Goal: Information Seeking & Learning: Learn about a topic

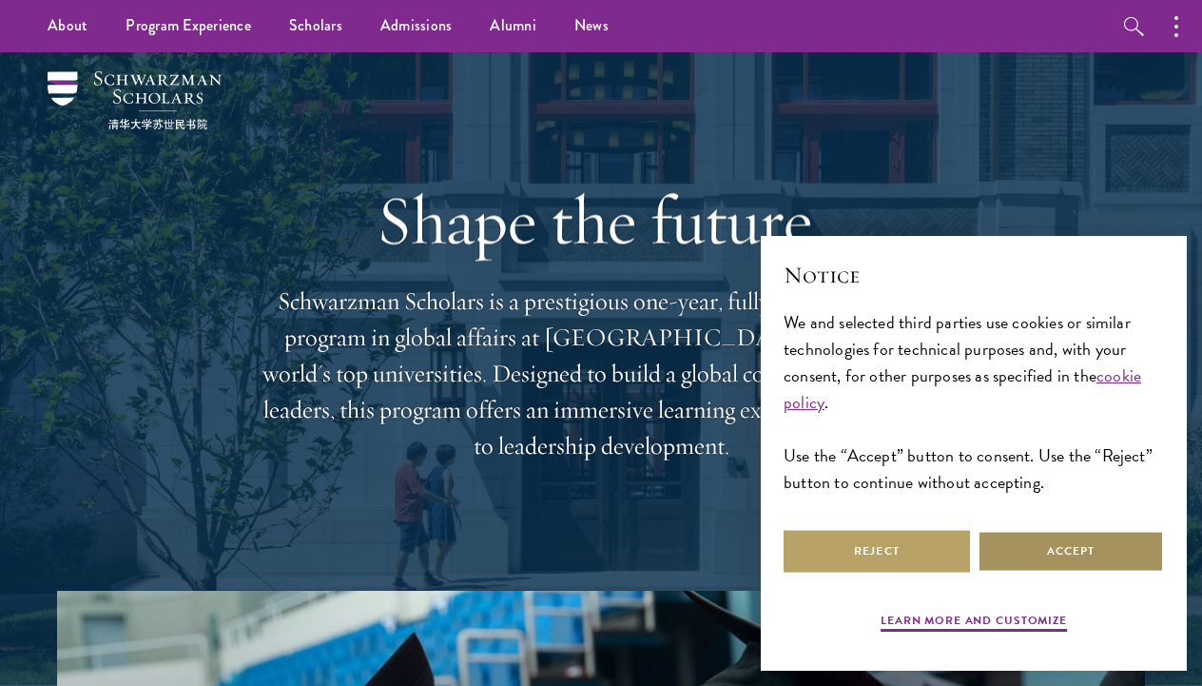
click at [1033, 549] on button "Accept" at bounding box center [1071, 551] width 186 height 43
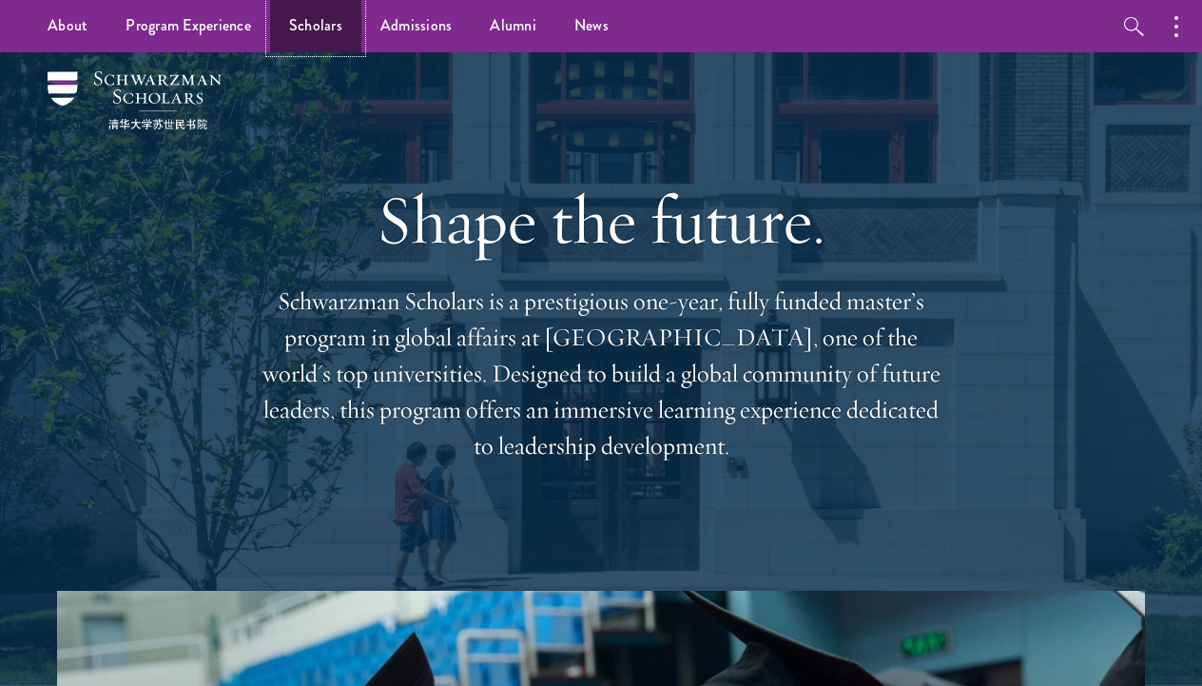
click at [330, 30] on link "Scholars" at bounding box center [315, 26] width 91 height 52
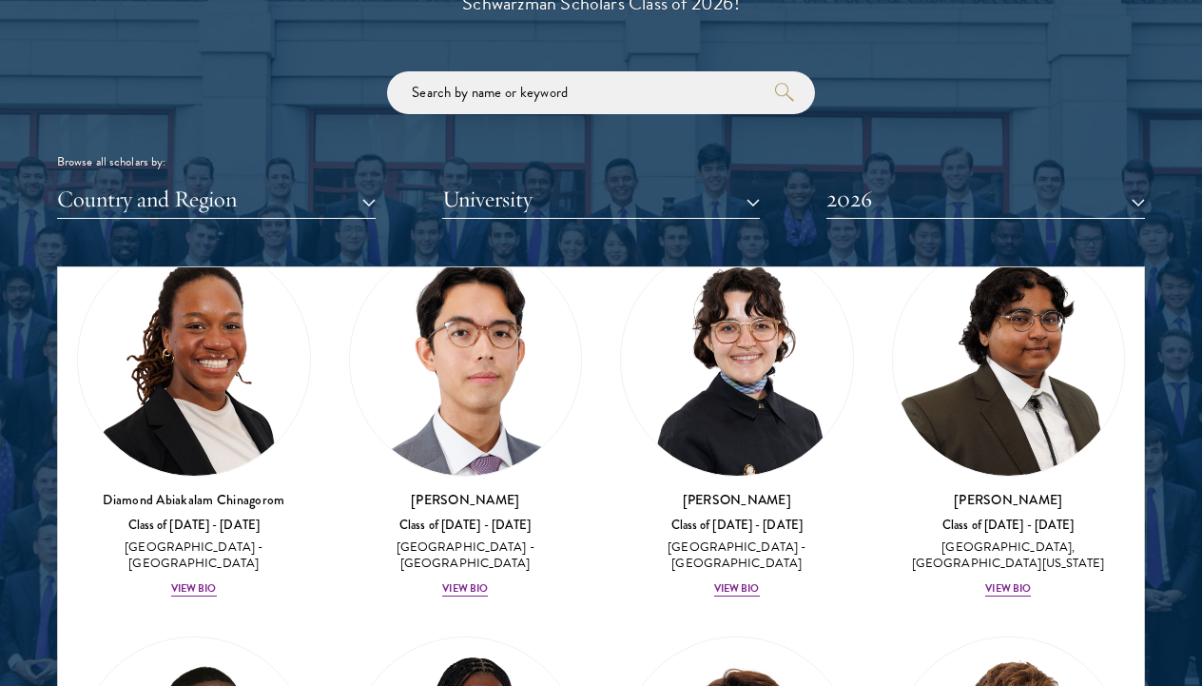
scroll to position [499, 0]
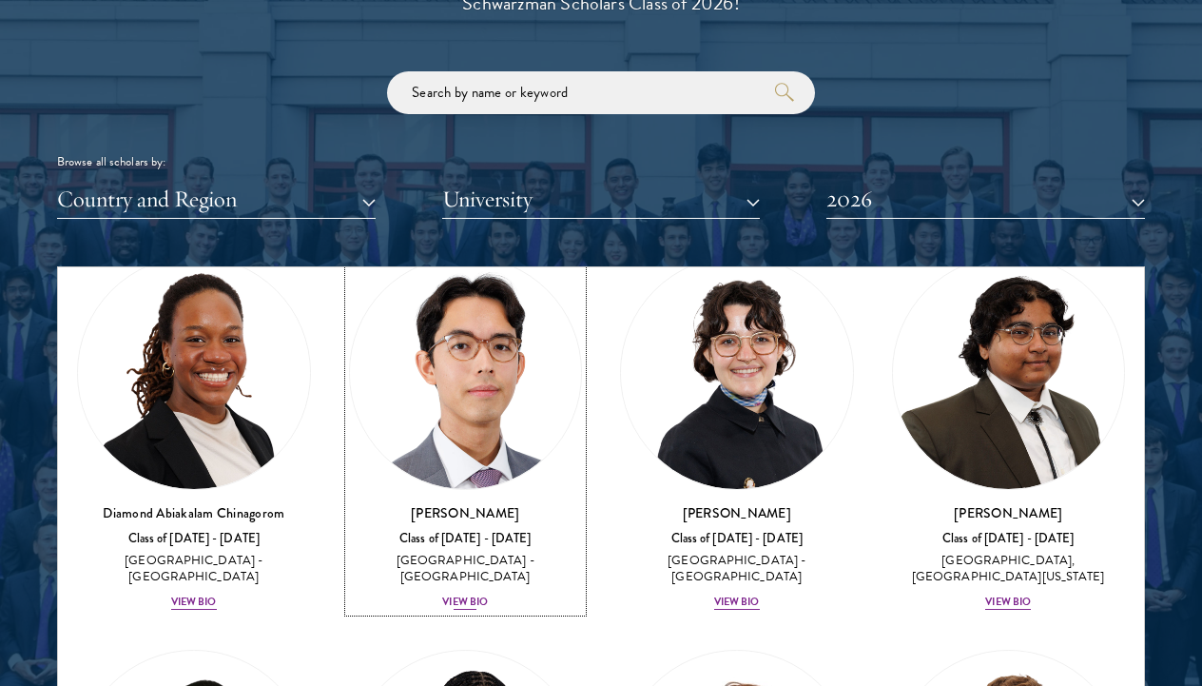
click at [509, 394] on img at bounding box center [466, 373] width 232 height 232
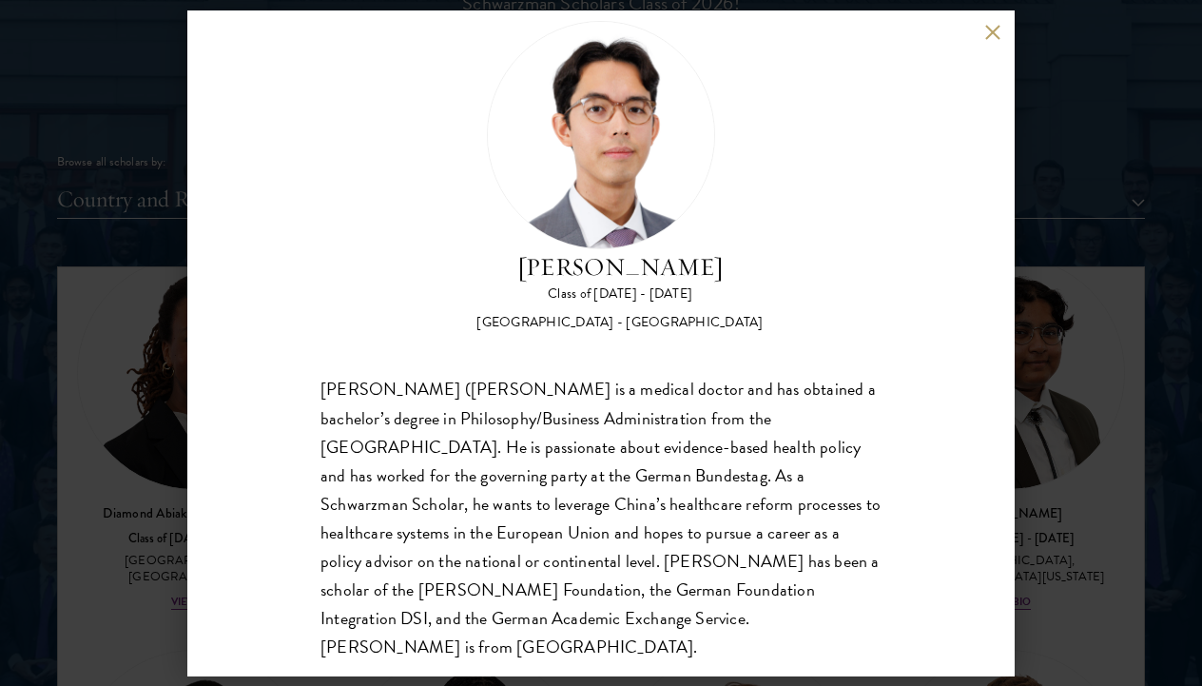
scroll to position [61, 0]
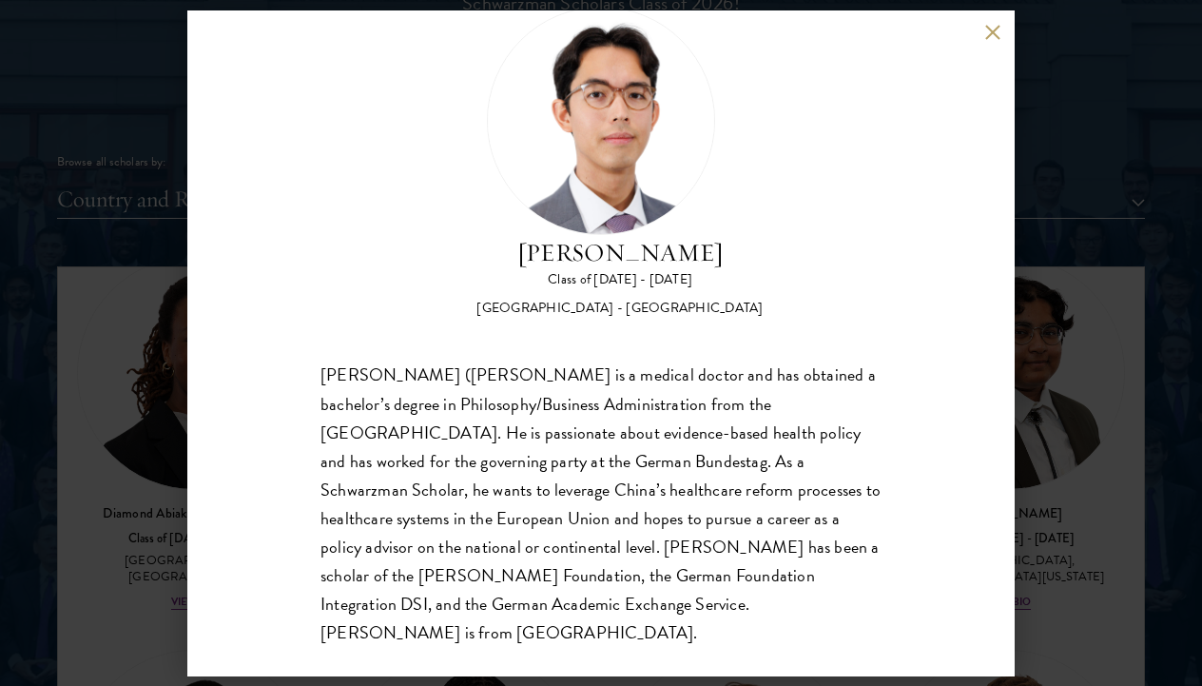
click at [989, 34] on button at bounding box center [992, 33] width 16 height 16
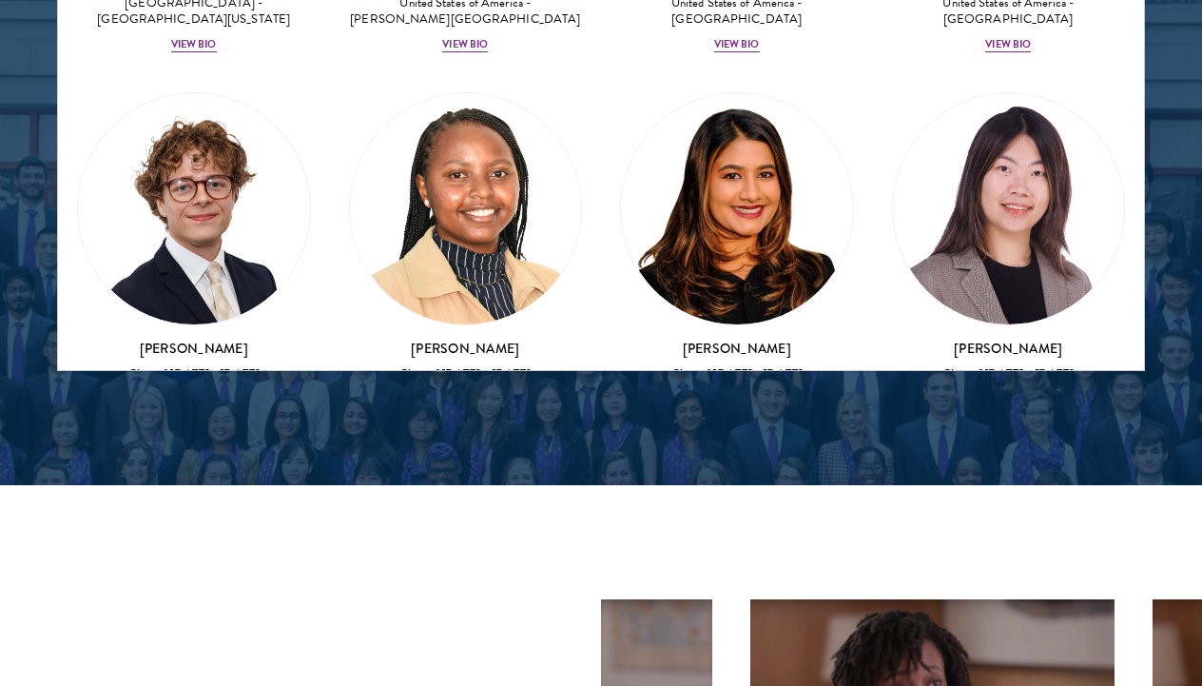
scroll to position [3852, 0]
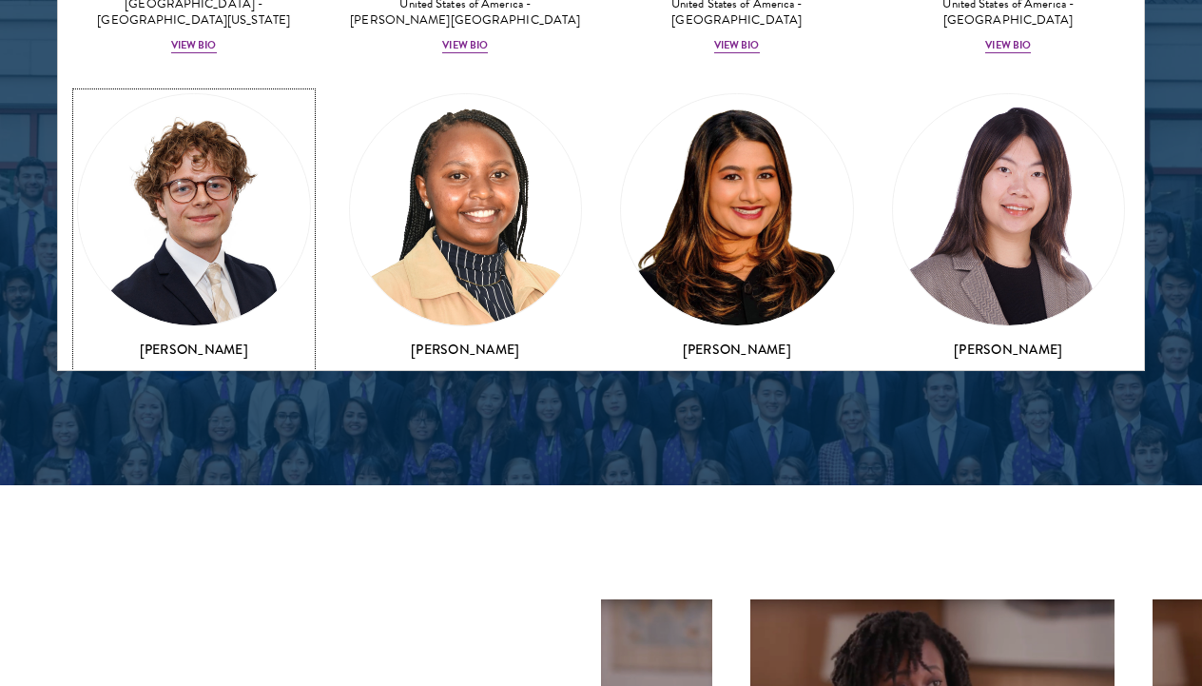
click at [185, 416] on div "View Bio" at bounding box center [194, 423] width 46 height 15
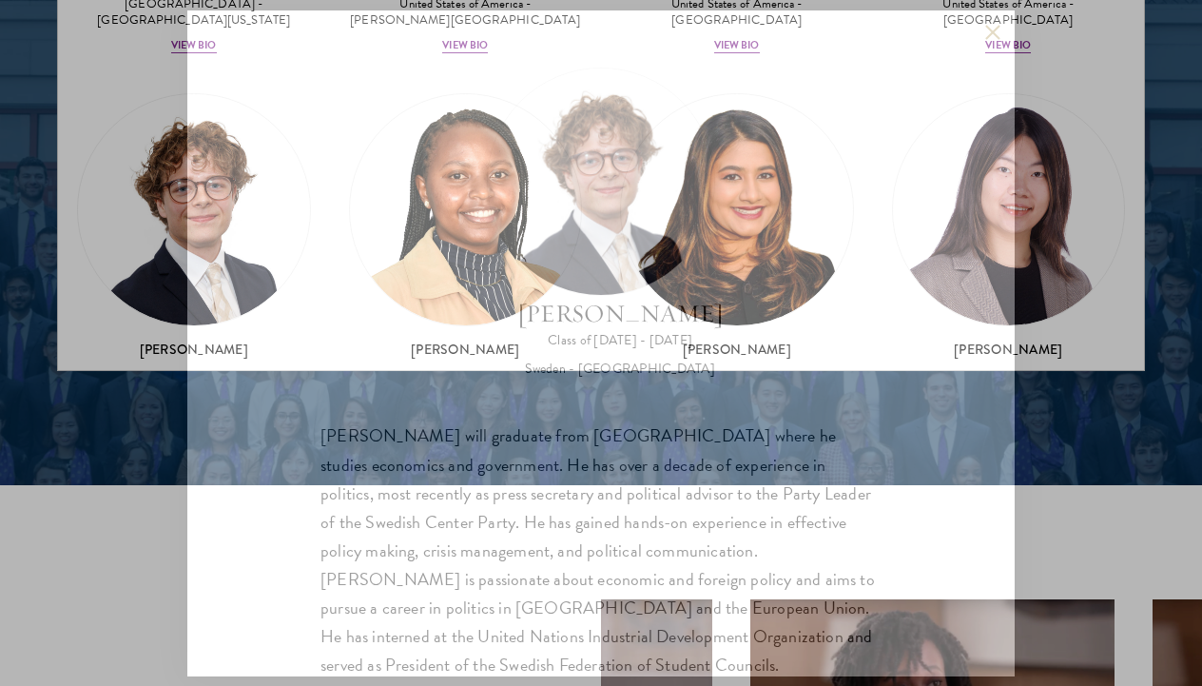
scroll to position [32, 0]
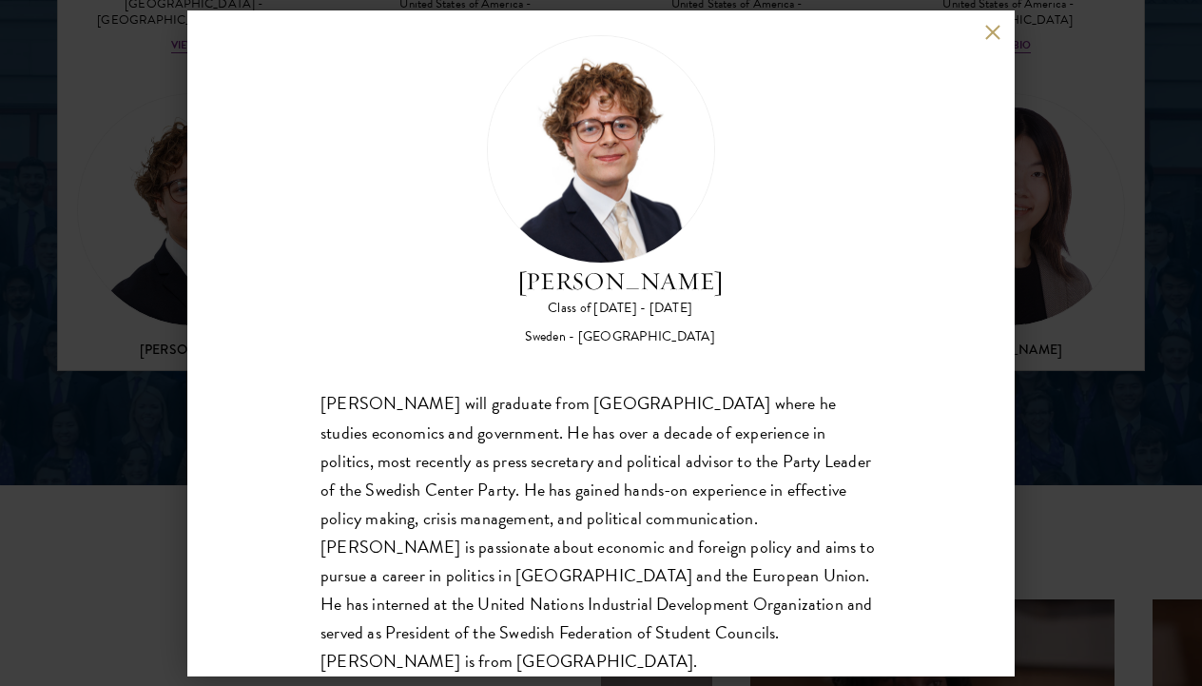
click at [991, 34] on button at bounding box center [992, 33] width 16 height 16
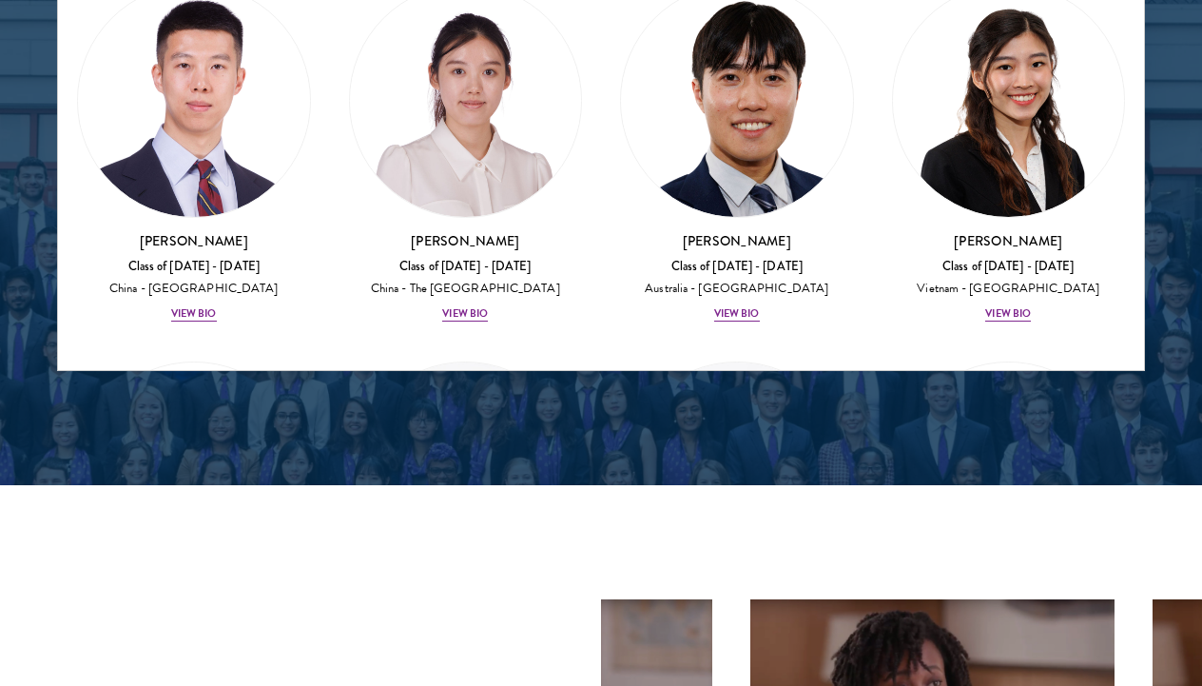
scroll to position [7650, 0]
